Goal: Information Seeking & Learning: Learn about a topic

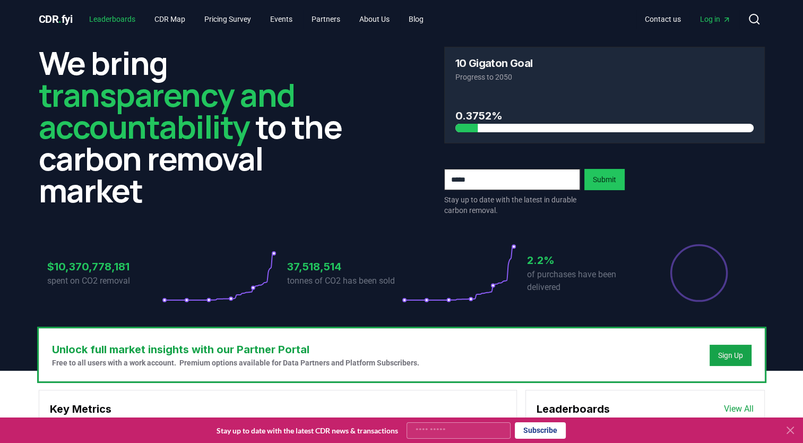
click at [107, 18] on link "Leaderboards" at bounding box center [112, 19] width 63 height 19
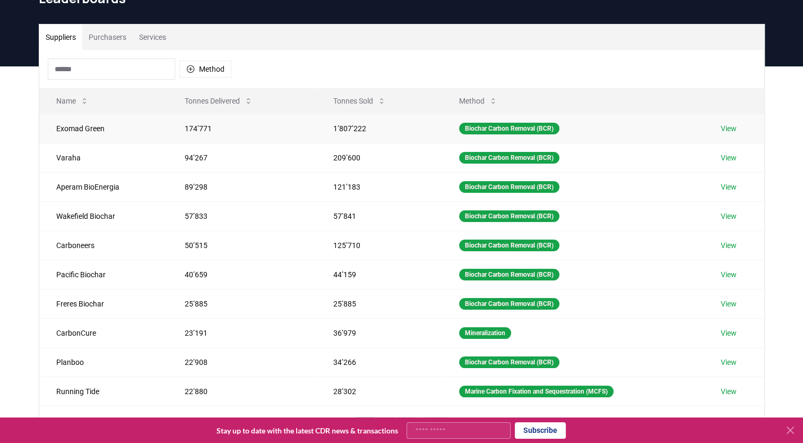
scroll to position [57, 0]
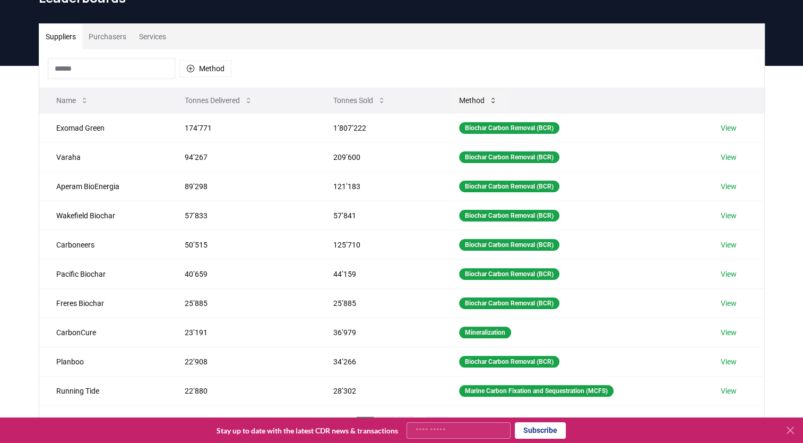
click at [467, 96] on button "Method" at bounding box center [477, 100] width 55 height 21
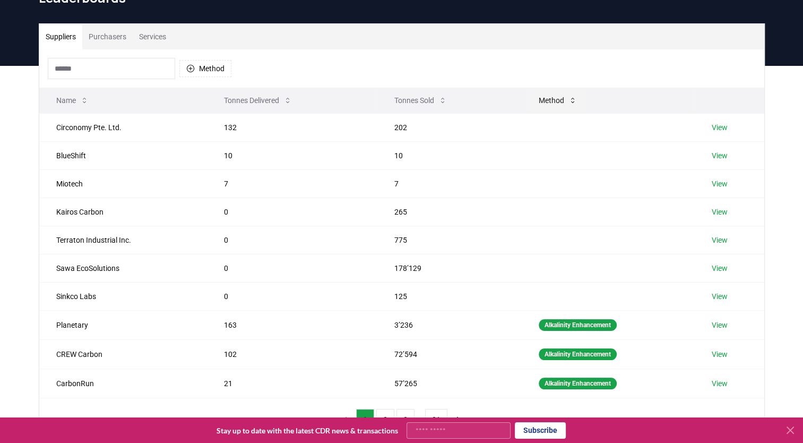
click at [549, 100] on button "Method" at bounding box center [557, 100] width 55 height 21
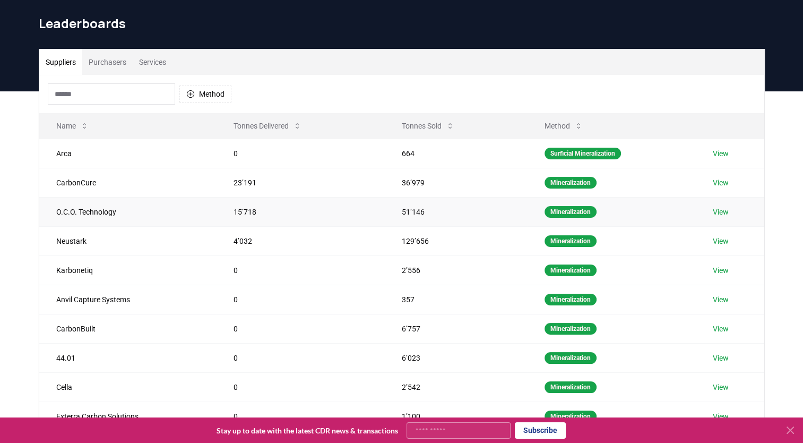
scroll to position [32, 0]
click at [198, 96] on button "Method" at bounding box center [205, 93] width 52 height 17
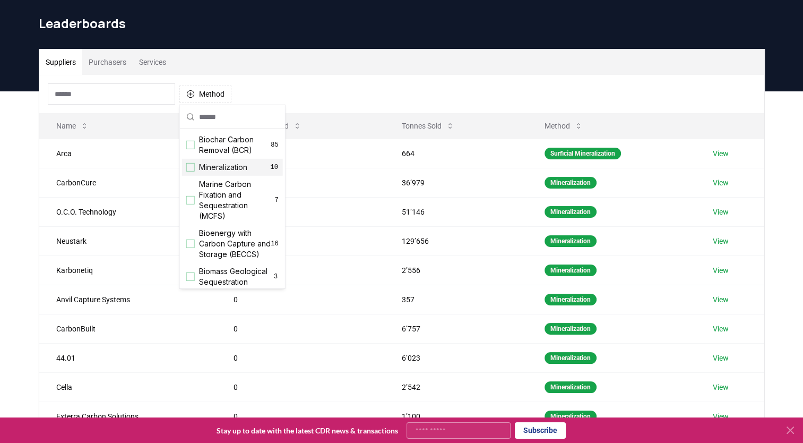
click at [189, 163] on div "Suggestions" at bounding box center [190, 167] width 8 height 8
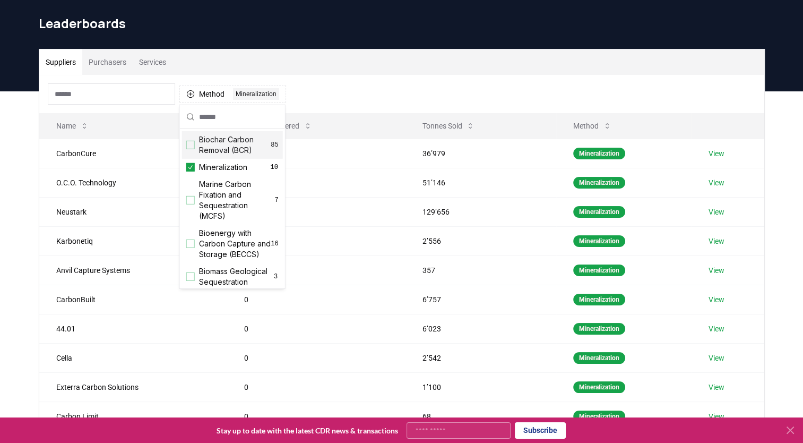
click at [791, 151] on div "Suppliers Purchasers Services Method 1 Mineralization Name Tonnes Delivered Ton…" at bounding box center [401, 303] width 803 height 425
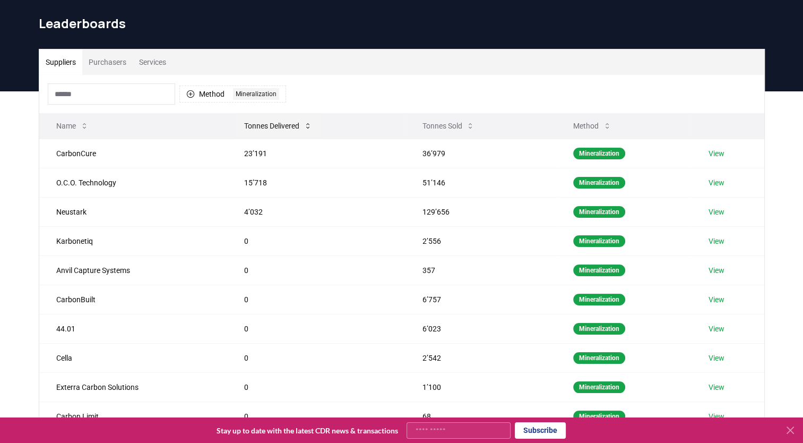
click at [275, 125] on button "Tonnes Delivered" at bounding box center [278, 125] width 85 height 21
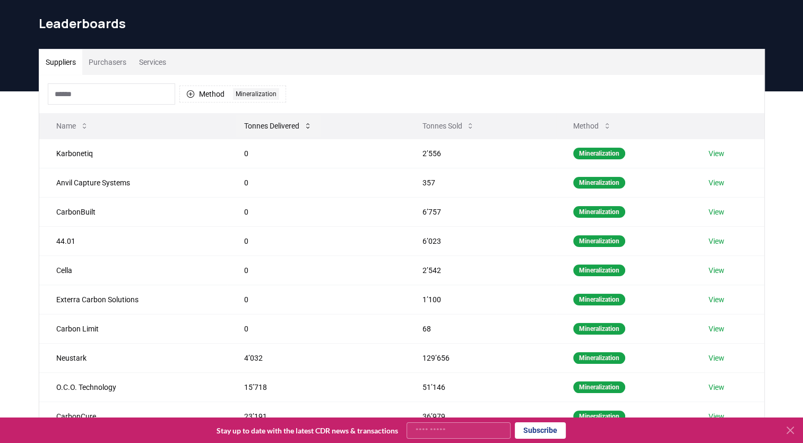
click at [275, 125] on button "Tonnes Delivered" at bounding box center [278, 125] width 85 height 21
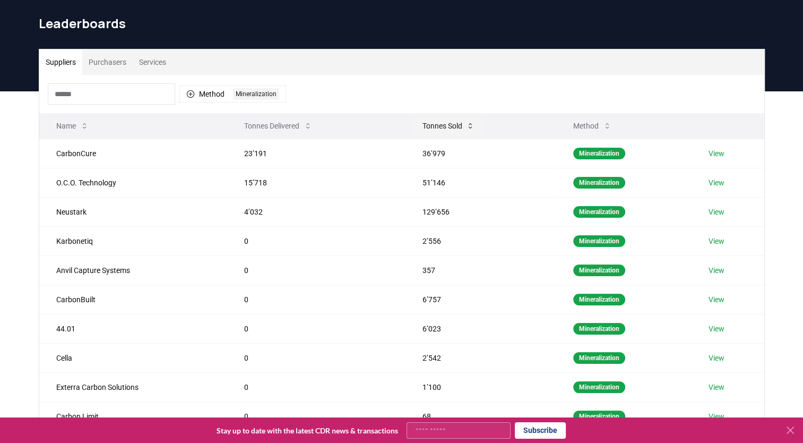
click at [457, 126] on button "Tonnes Sold" at bounding box center [448, 125] width 70 height 21
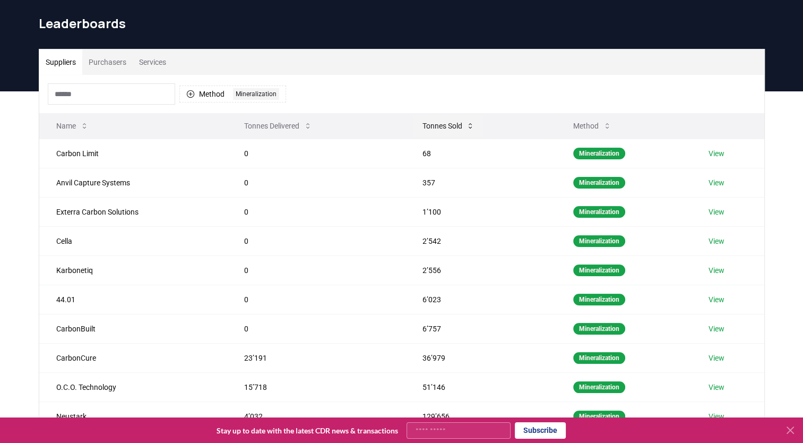
click at [457, 126] on button "Tonnes Sold" at bounding box center [448, 125] width 70 height 21
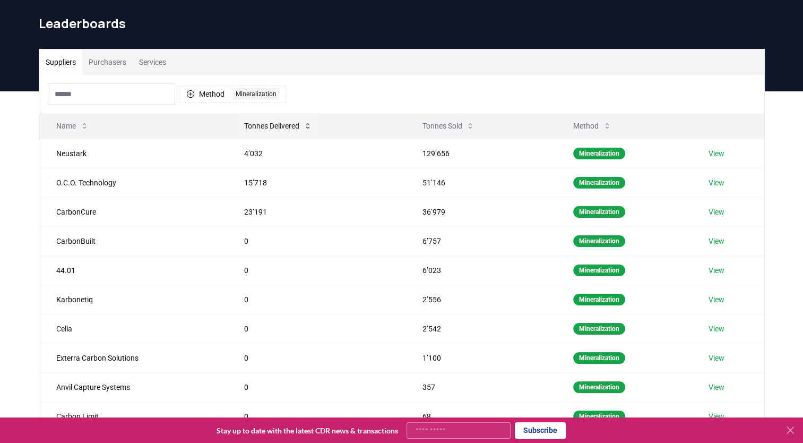
click at [254, 126] on button "Tonnes Delivered" at bounding box center [278, 125] width 85 height 21
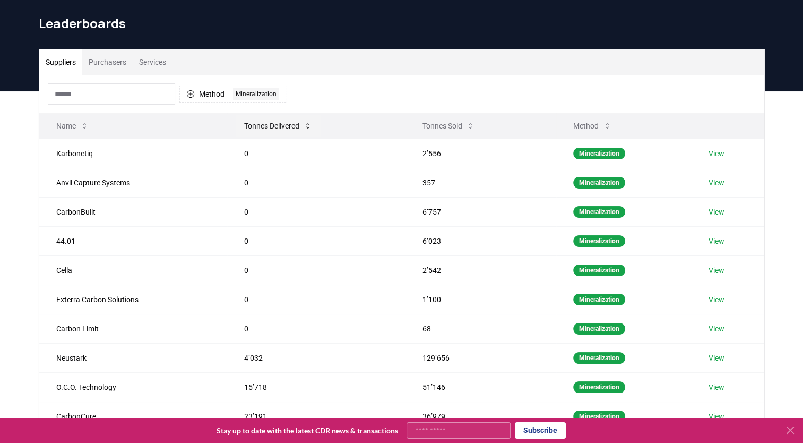
click at [254, 126] on button "Tonnes Delivered" at bounding box center [278, 125] width 85 height 21
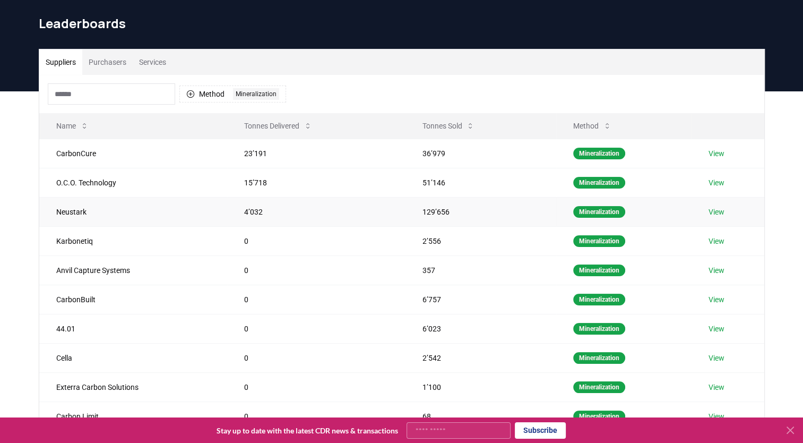
scroll to position [0, 0]
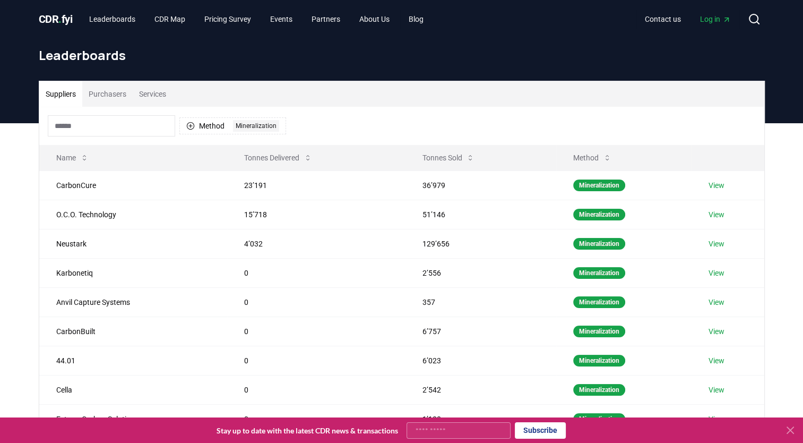
click at [106, 97] on button "Purchasers" at bounding box center [107, 93] width 50 height 25
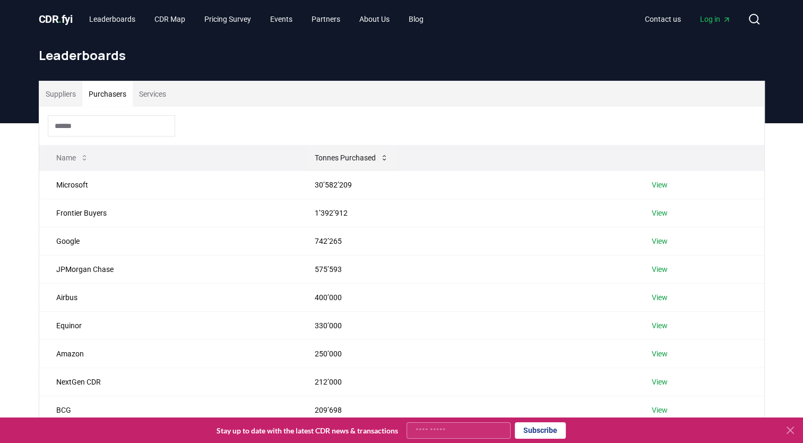
click at [382, 154] on icon at bounding box center [384, 157] width 8 height 8
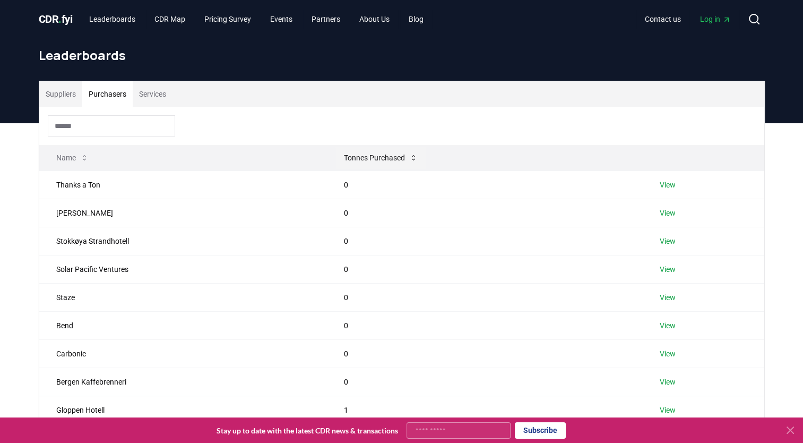
click at [382, 154] on button "Tonnes Purchased" at bounding box center [380, 157] width 91 height 21
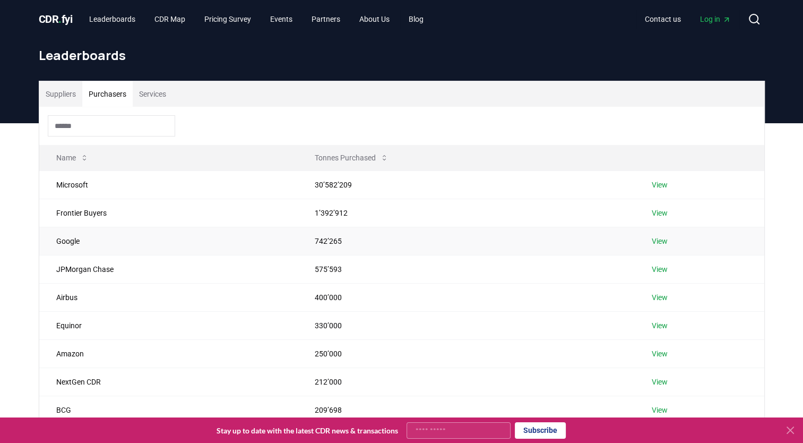
click at [82, 247] on td "Google" at bounding box center [168, 241] width 259 height 28
click at [157, 93] on button "Services" at bounding box center [153, 93] width 40 height 25
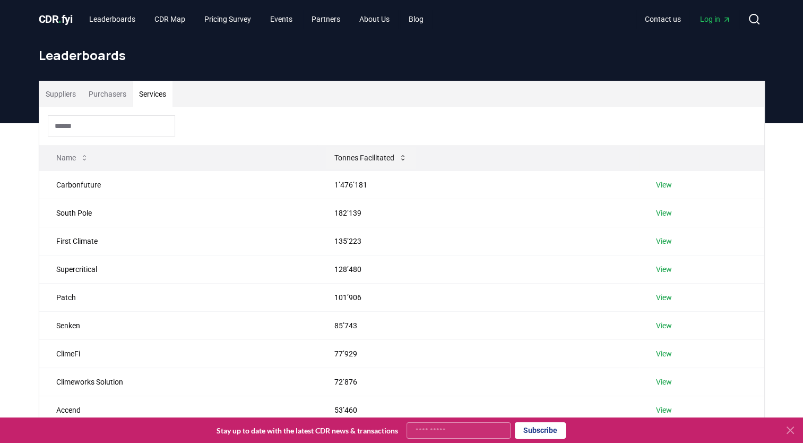
click at [396, 159] on button "Tonnes Facilitated" at bounding box center [371, 157] width 90 height 21
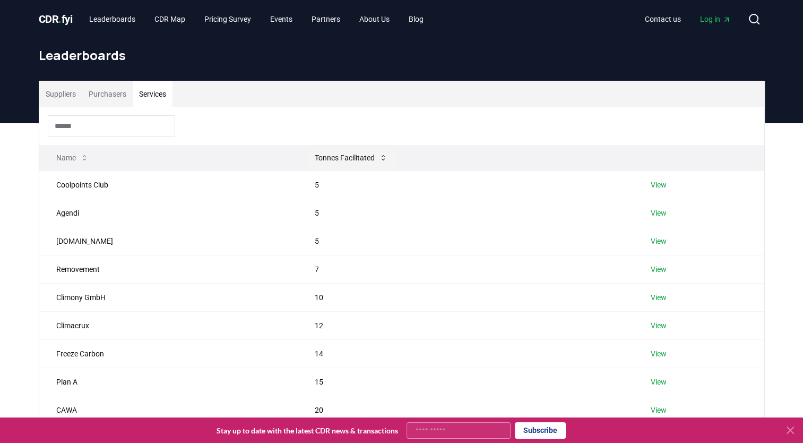
click at [357, 160] on button "Tonnes Facilitated" at bounding box center [351, 157] width 90 height 21
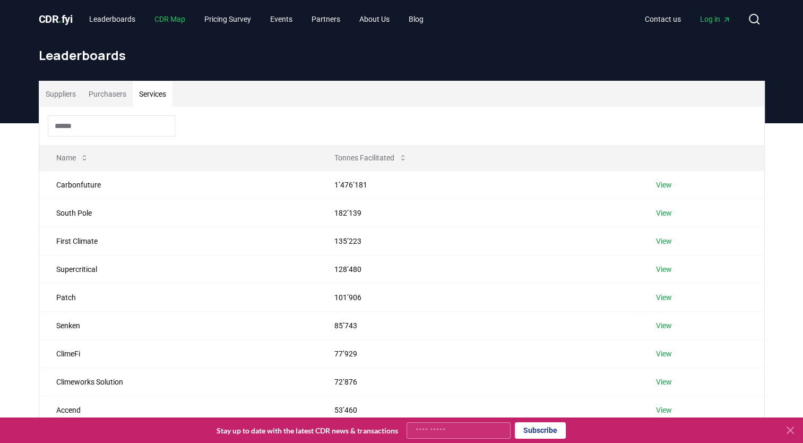
click at [176, 17] on link "CDR Map" at bounding box center [170, 19] width 48 height 19
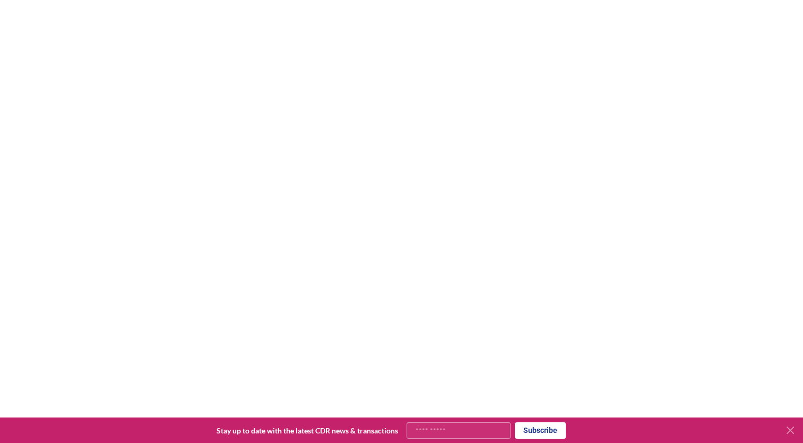
scroll to position [140, 0]
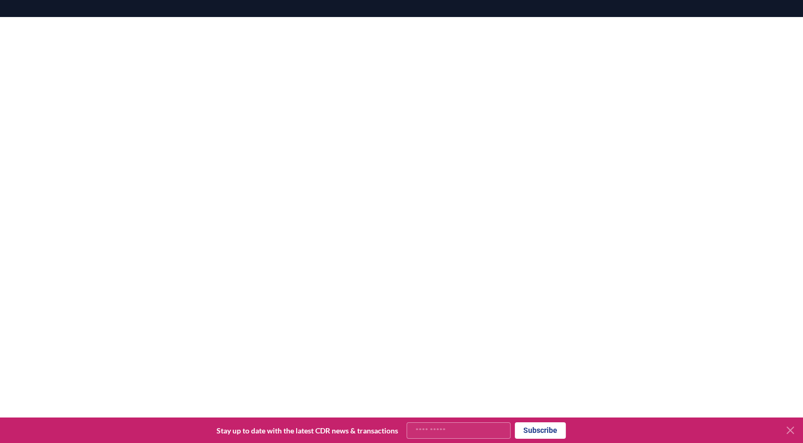
click at [786, 435] on icon at bounding box center [790, 429] width 13 height 13
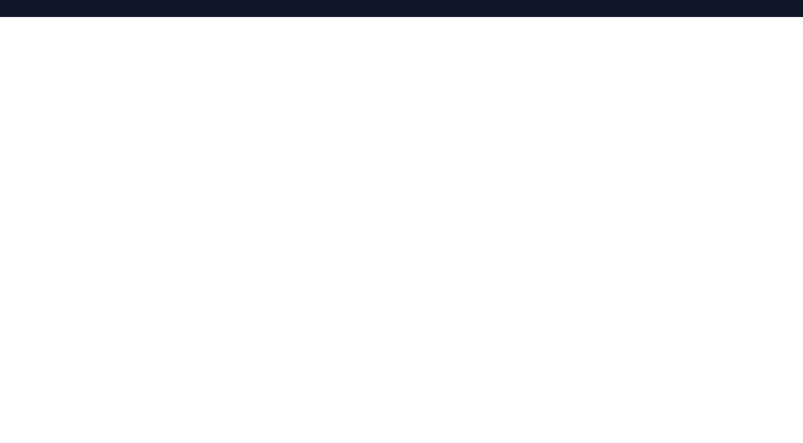
scroll to position [0, 0]
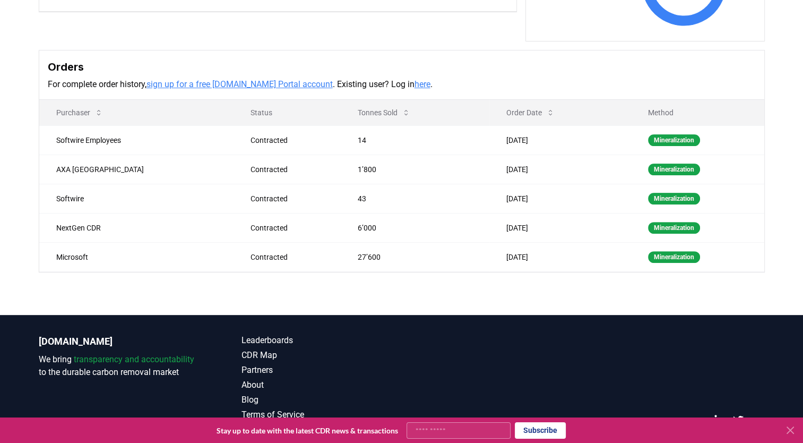
scroll to position [320, 0]
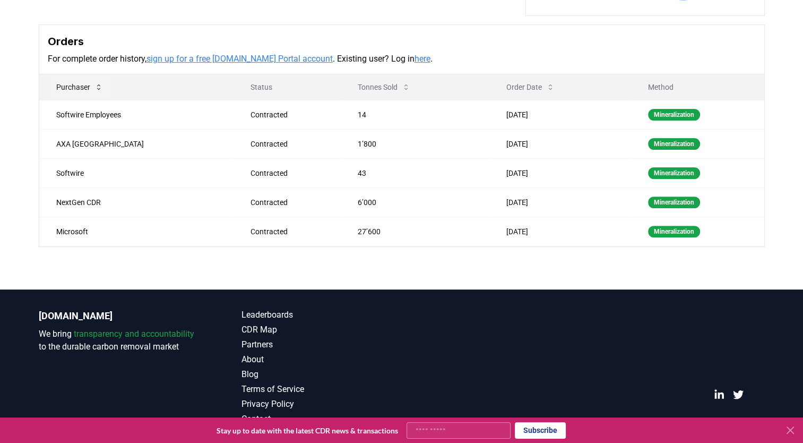
click at [97, 84] on icon at bounding box center [98, 87] width 8 height 8
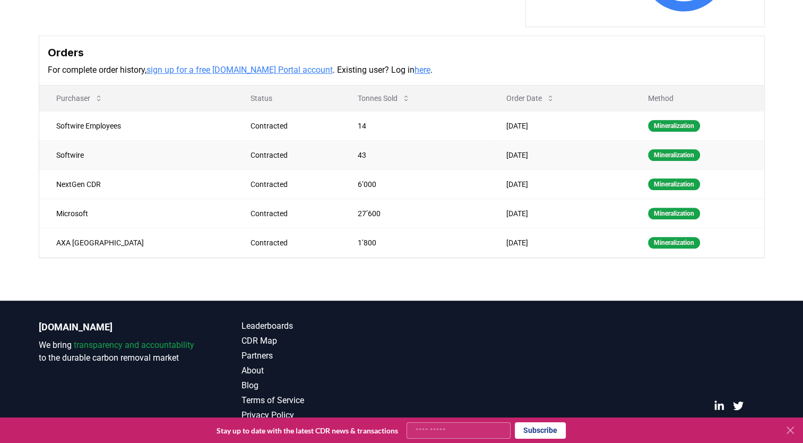
scroll to position [310, 0]
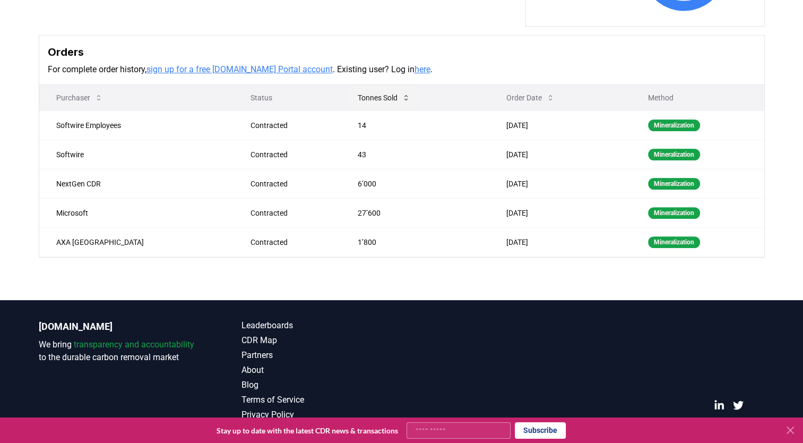
click at [402, 98] on icon at bounding box center [406, 97] width 8 height 8
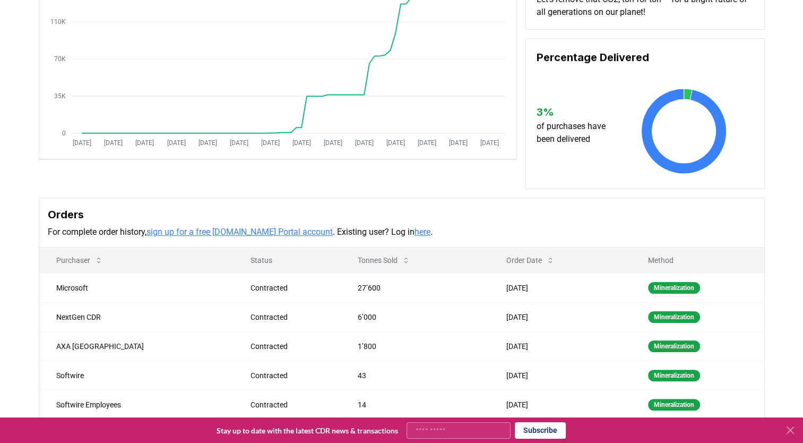
scroll to position [0, 0]
